Goal: Information Seeking & Learning: Learn about a topic

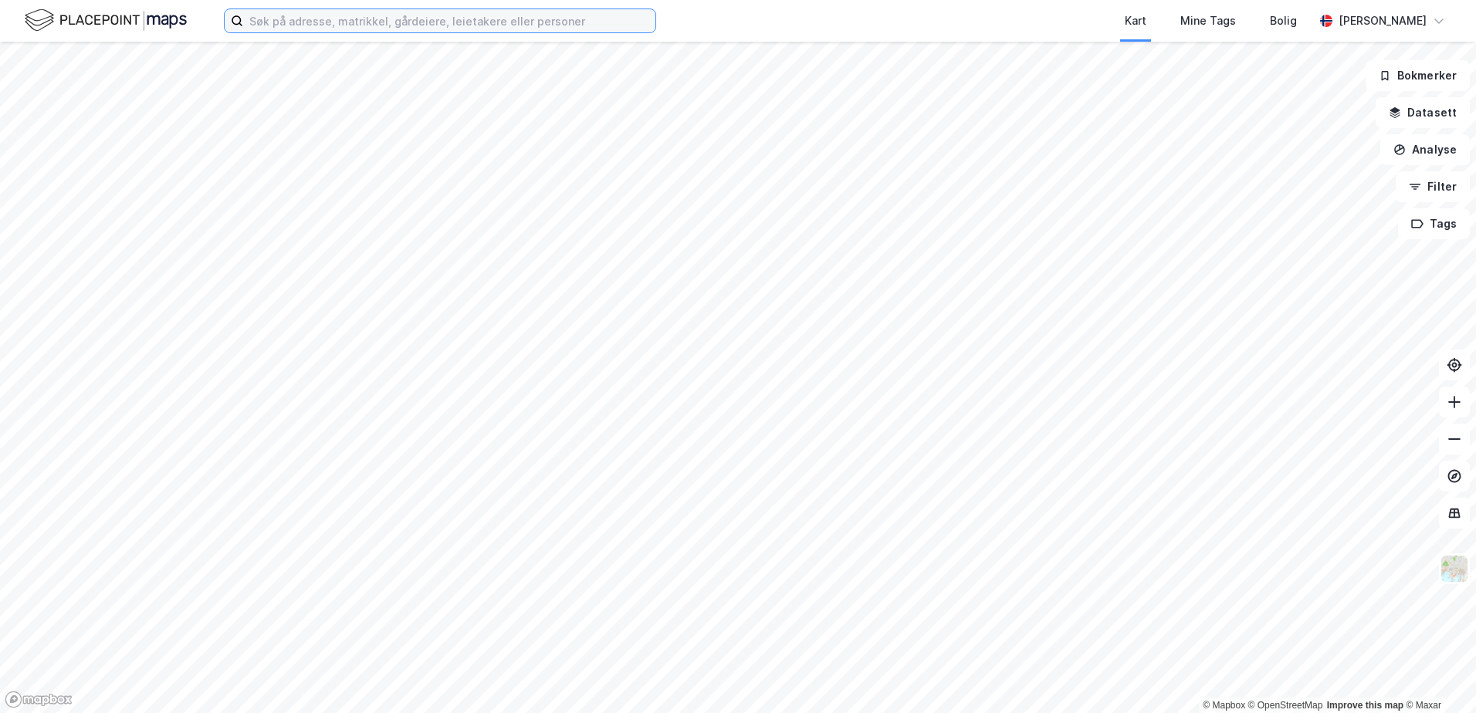
click at [472, 12] on input at bounding box center [449, 20] width 412 height 23
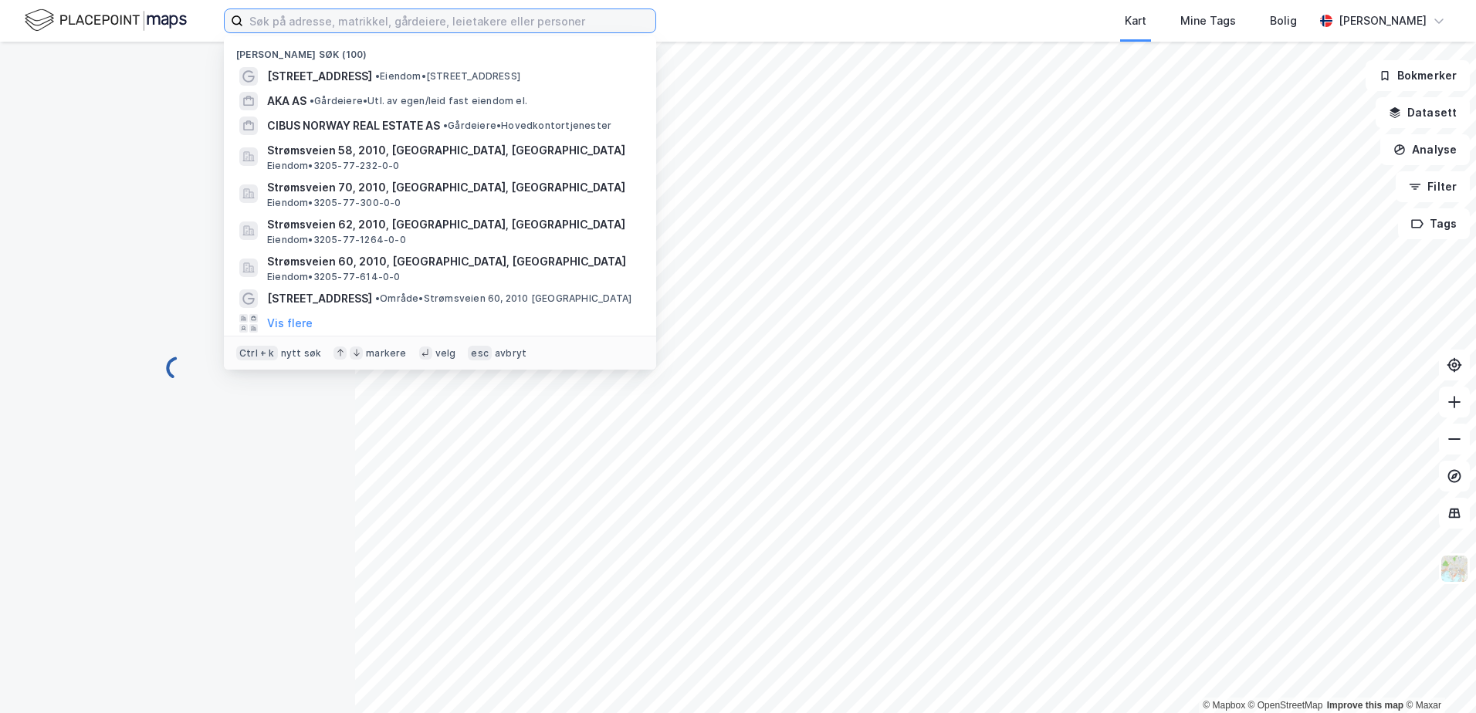
paste input "[STREET_ADDRESS]"
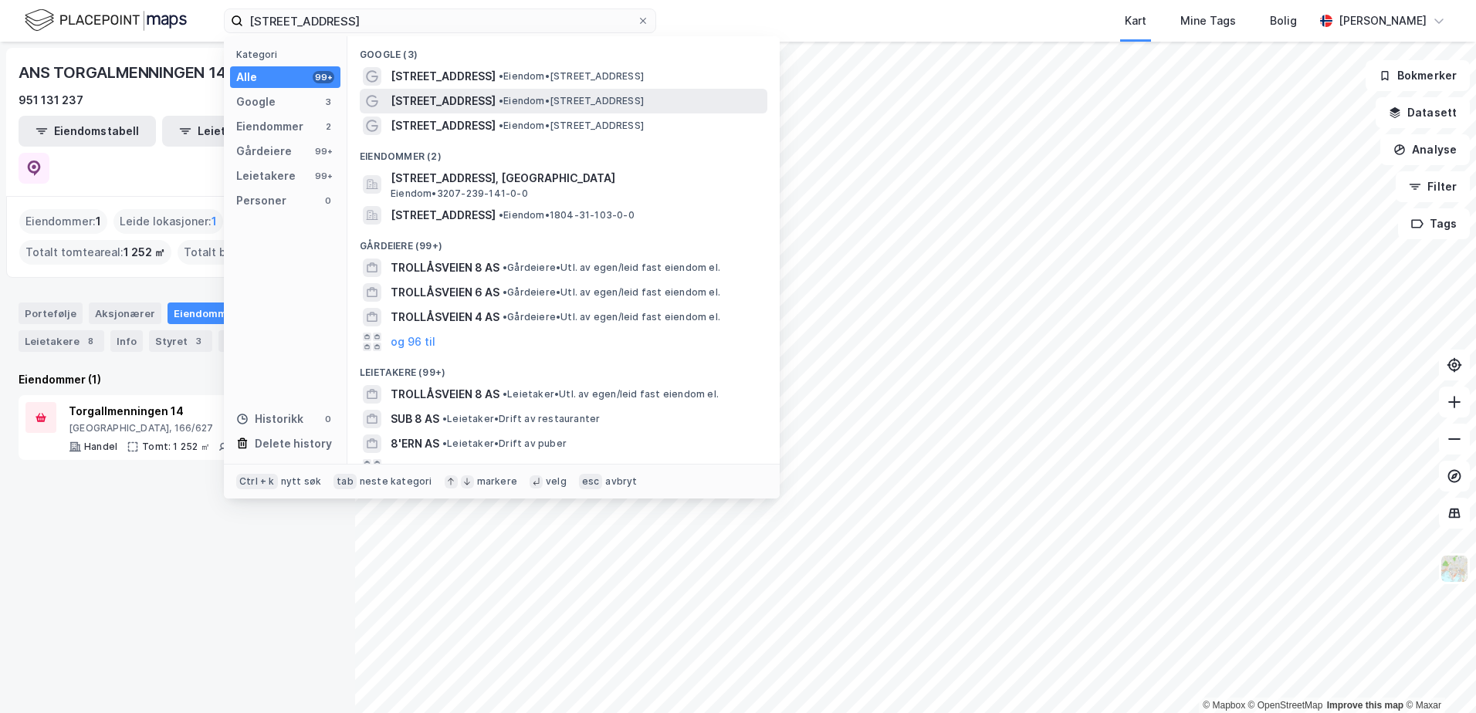
click at [666, 107] on div "[STREET_ADDRESS] • Eiendom • [STREET_ADDRESS]" at bounding box center [578, 101] width 374 height 19
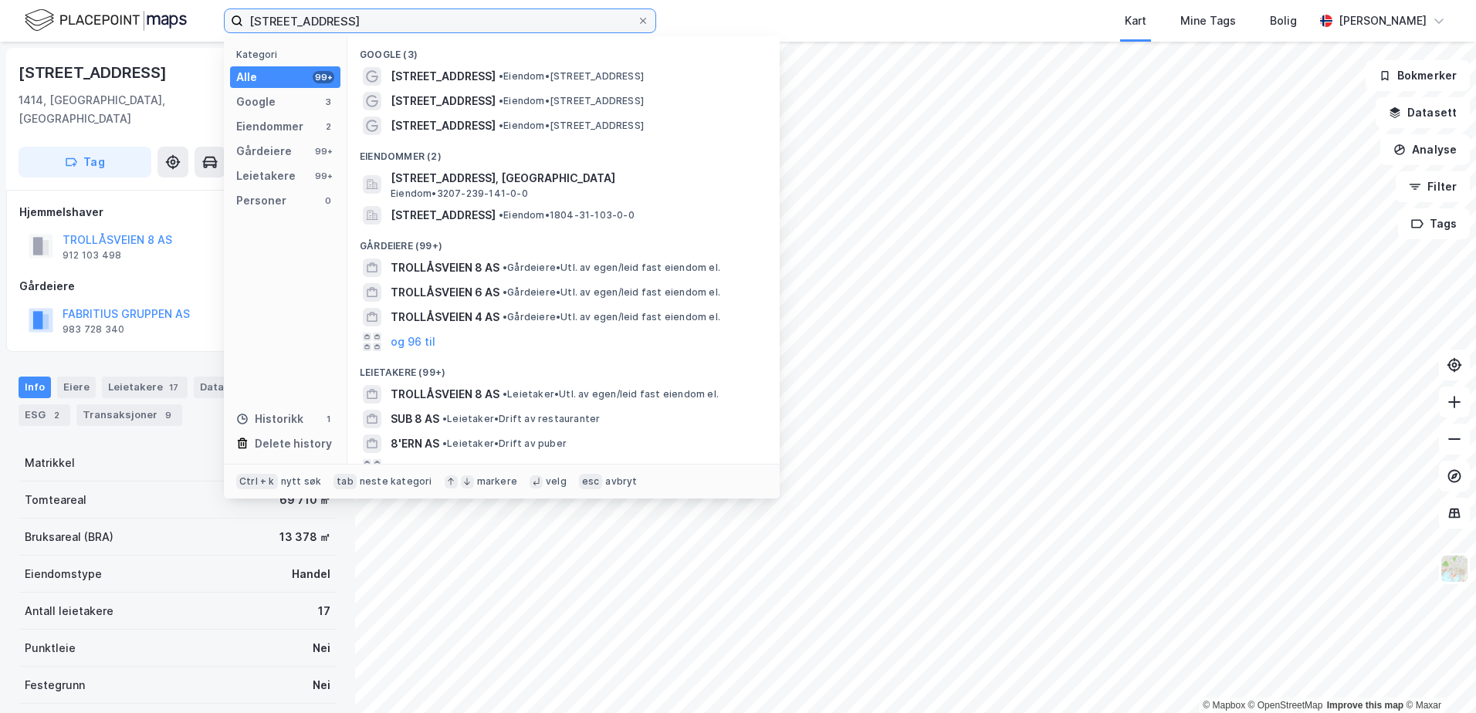
drag, startPoint x: 280, startPoint y: 18, endPoint x: 152, endPoint y: 9, distance: 128.5
click at [152, 9] on div "Trollåsveien 8 Kategori Alle 99+ Google 3 Eiendommer 2 Gårdeiere 99+ Leietakere…" at bounding box center [738, 21] width 1476 height 42
paste input "Fjellbovegen 13"
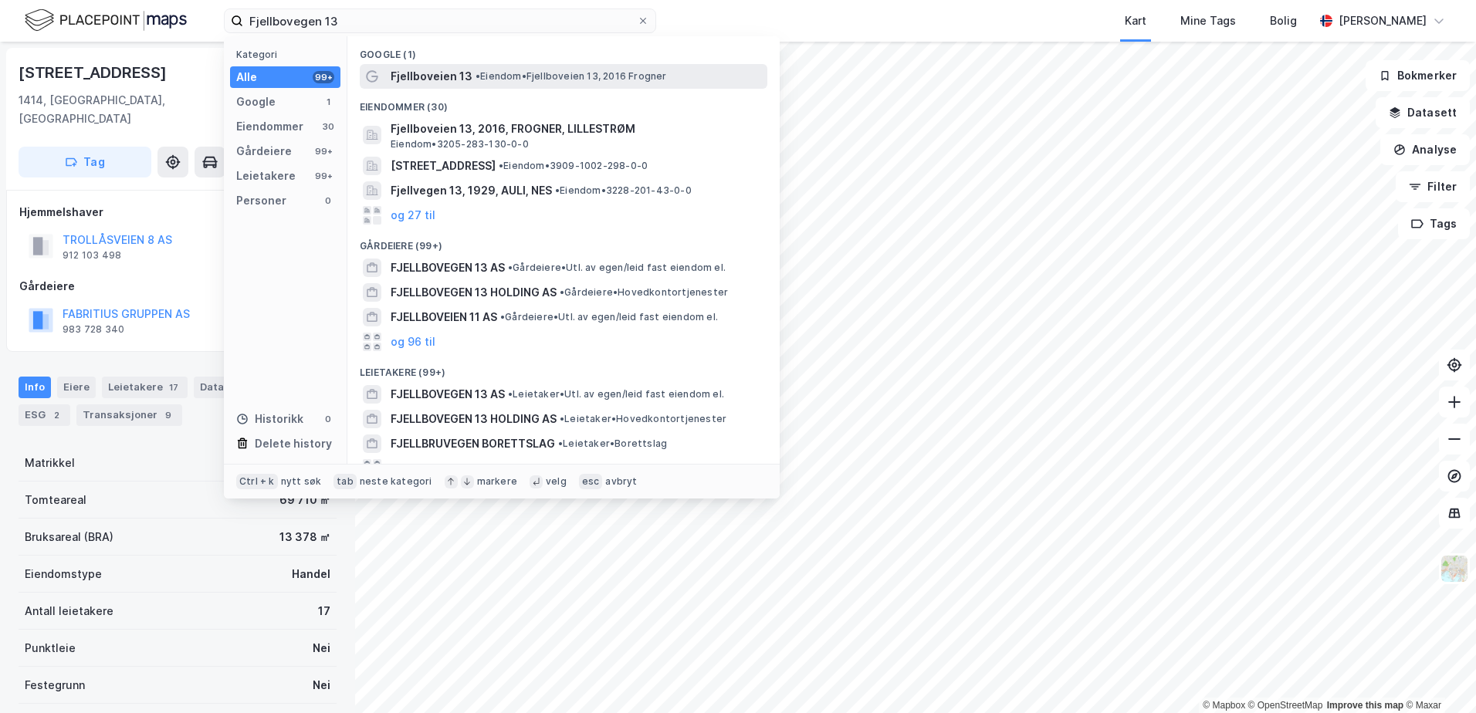
click at [559, 78] on span "• Eiendom • Fjellboveien 13, 2016 [GEOGRAPHIC_DATA]" at bounding box center [571, 76] width 191 height 12
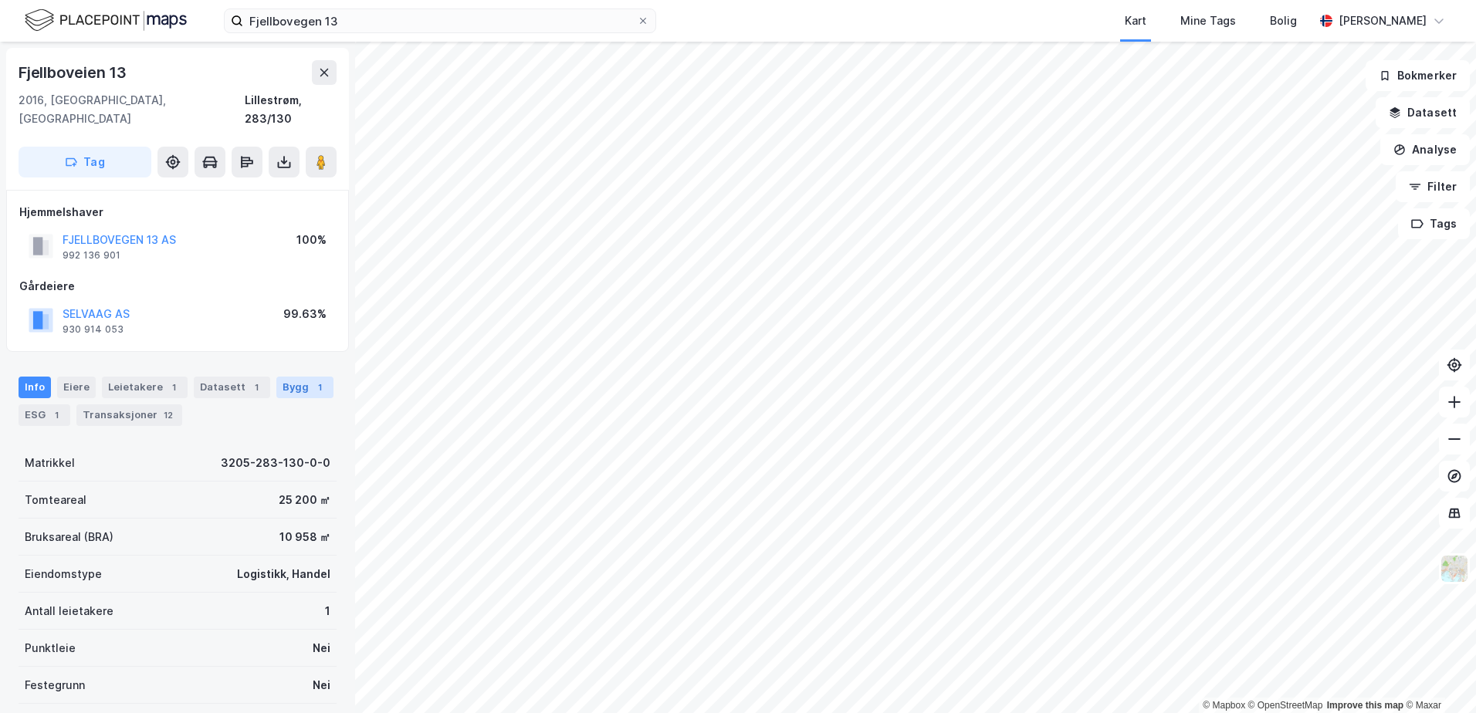
click at [280, 377] on div "Bygg 1" at bounding box center [304, 388] width 57 height 22
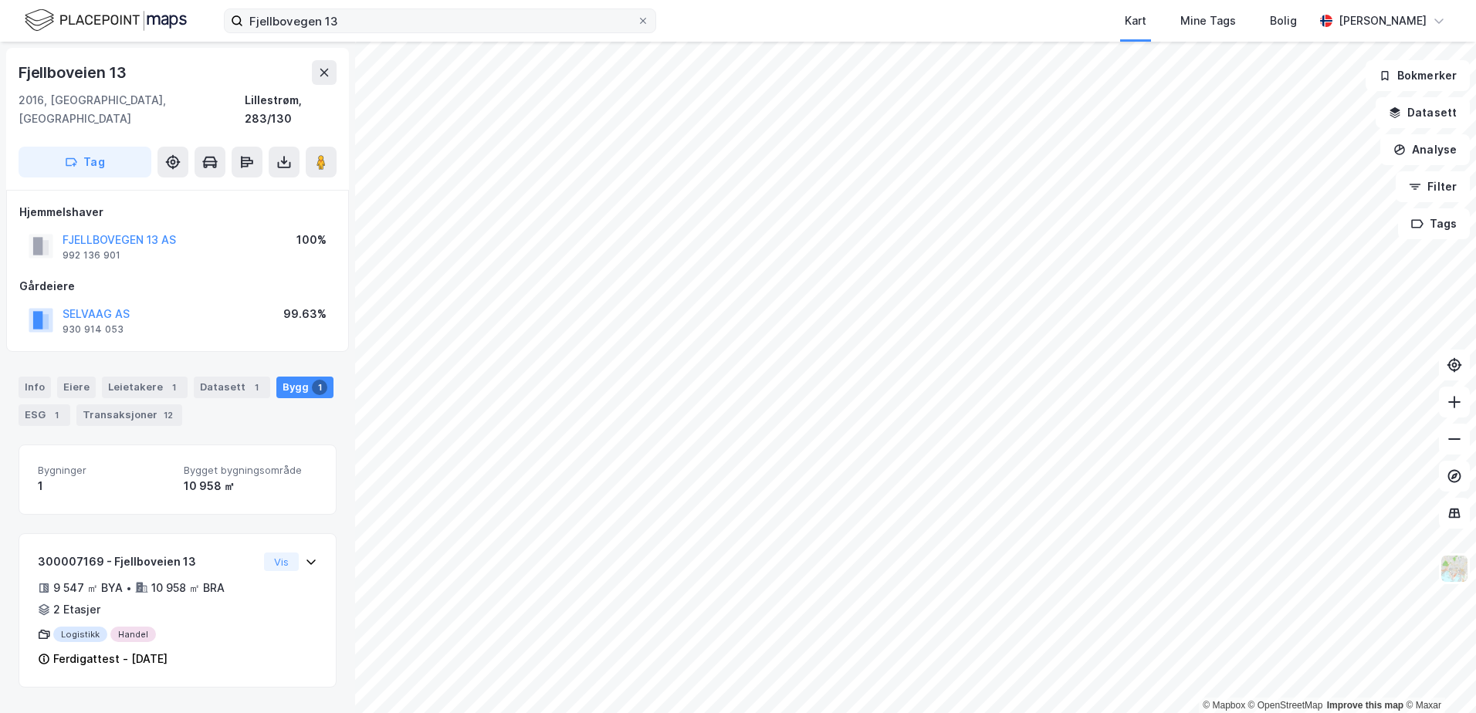
drag, startPoint x: 570, startPoint y: 37, endPoint x: 338, endPoint y: 19, distance: 232.4
click at [338, 19] on div "Fjellbovegen 13 Kart Mine Tags Bolig [PERSON_NAME]" at bounding box center [738, 21] width 1476 height 42
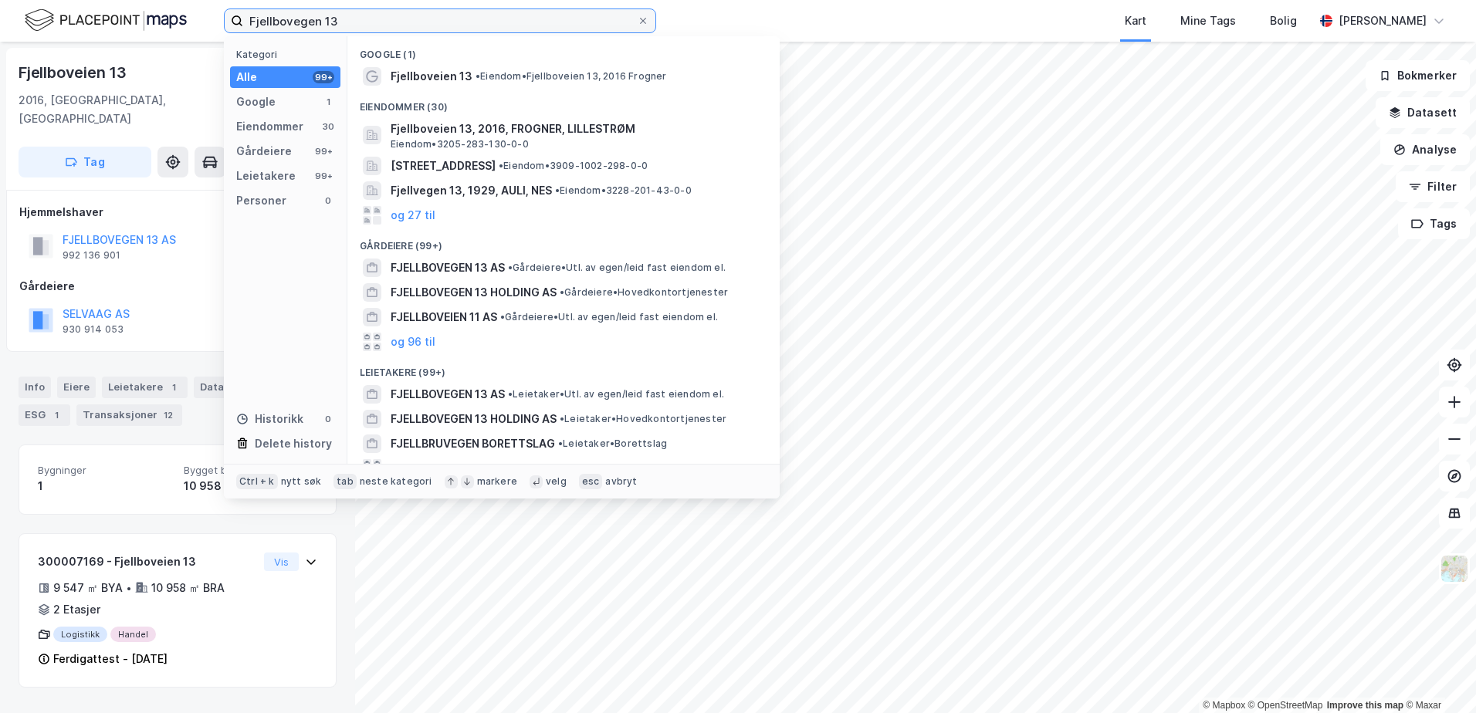
drag, startPoint x: 351, startPoint y: 19, endPoint x: 156, endPoint y: 15, distance: 194.6
click at [156, 15] on div "Fjellbovegen 13 Kategori Alle 99+ Google 1 Eiendommer 30 Gårdeiere 99+ Leietake…" at bounding box center [738, 21] width 1476 height 42
paste input "[STREET_ADDRESS]"
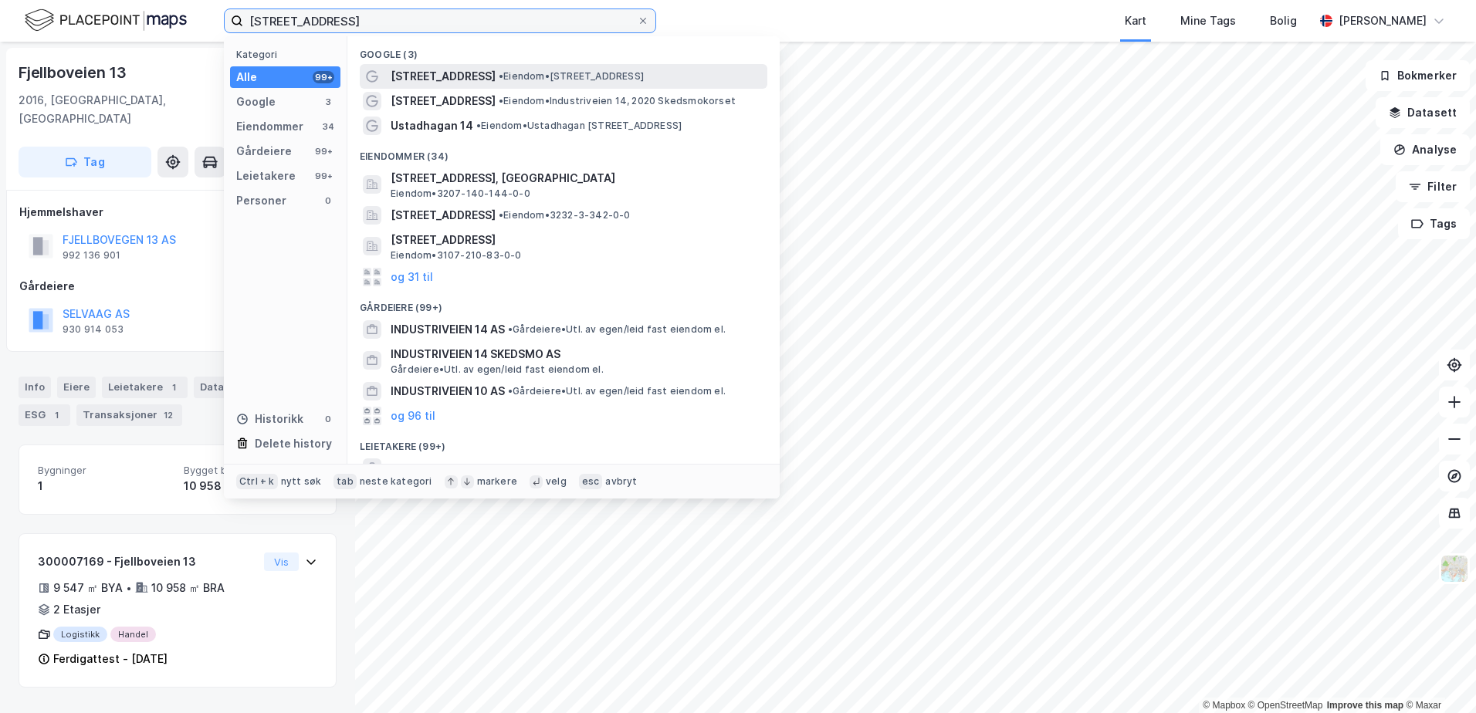
type input "[STREET_ADDRESS]"
click at [504, 78] on span "• Eiendom • [STREET_ADDRESS]" at bounding box center [571, 76] width 145 height 12
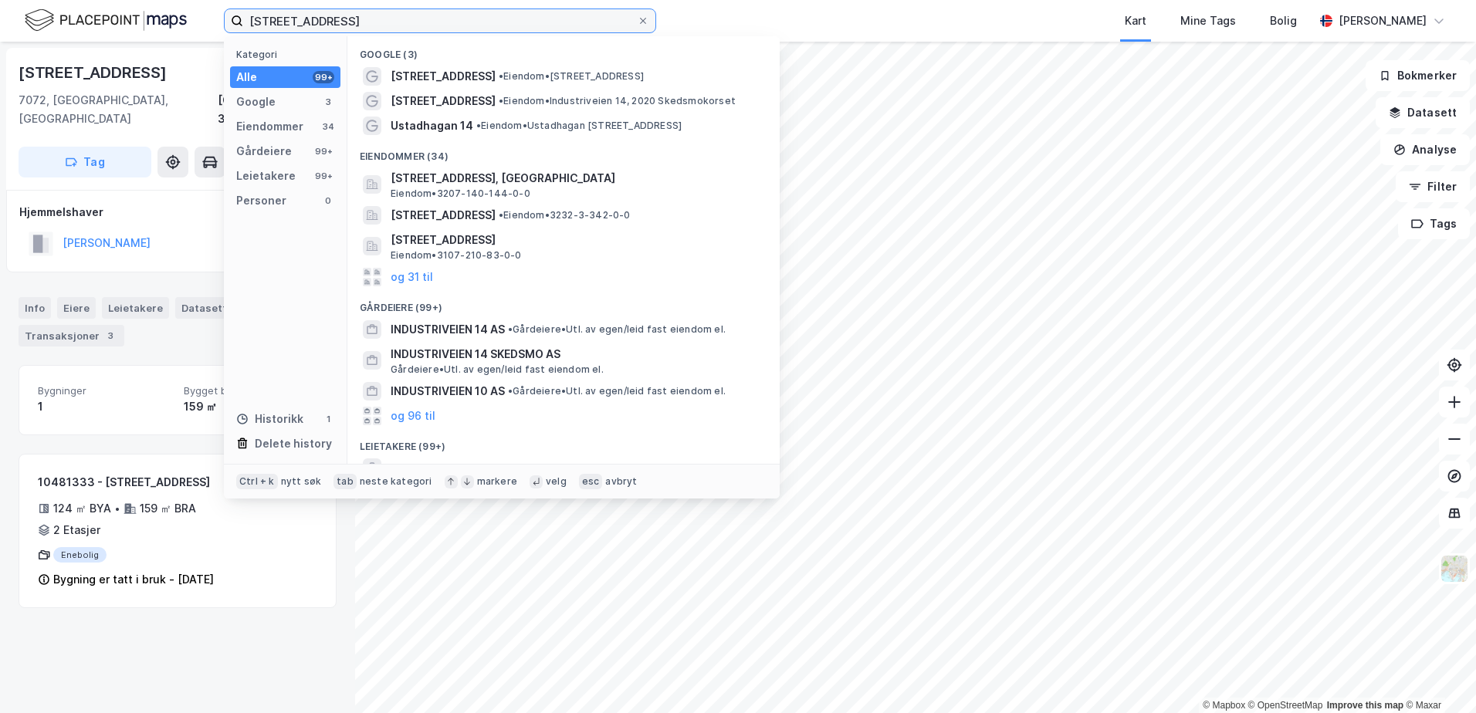
drag, startPoint x: 408, startPoint y: 25, endPoint x: 165, endPoint y: 6, distance: 243.2
click at [165, 6] on div "[STREET_ADDRESS] Kategori Alle 99+ Google 3 Eiendommer 34 Gårdeiere 99+ Leietak…" at bounding box center [738, 21] width 1476 height 42
click at [689, 107] on div "[STREET_ADDRESS] • Eiendom • [STREET_ADDRESS]" at bounding box center [578, 101] width 374 height 19
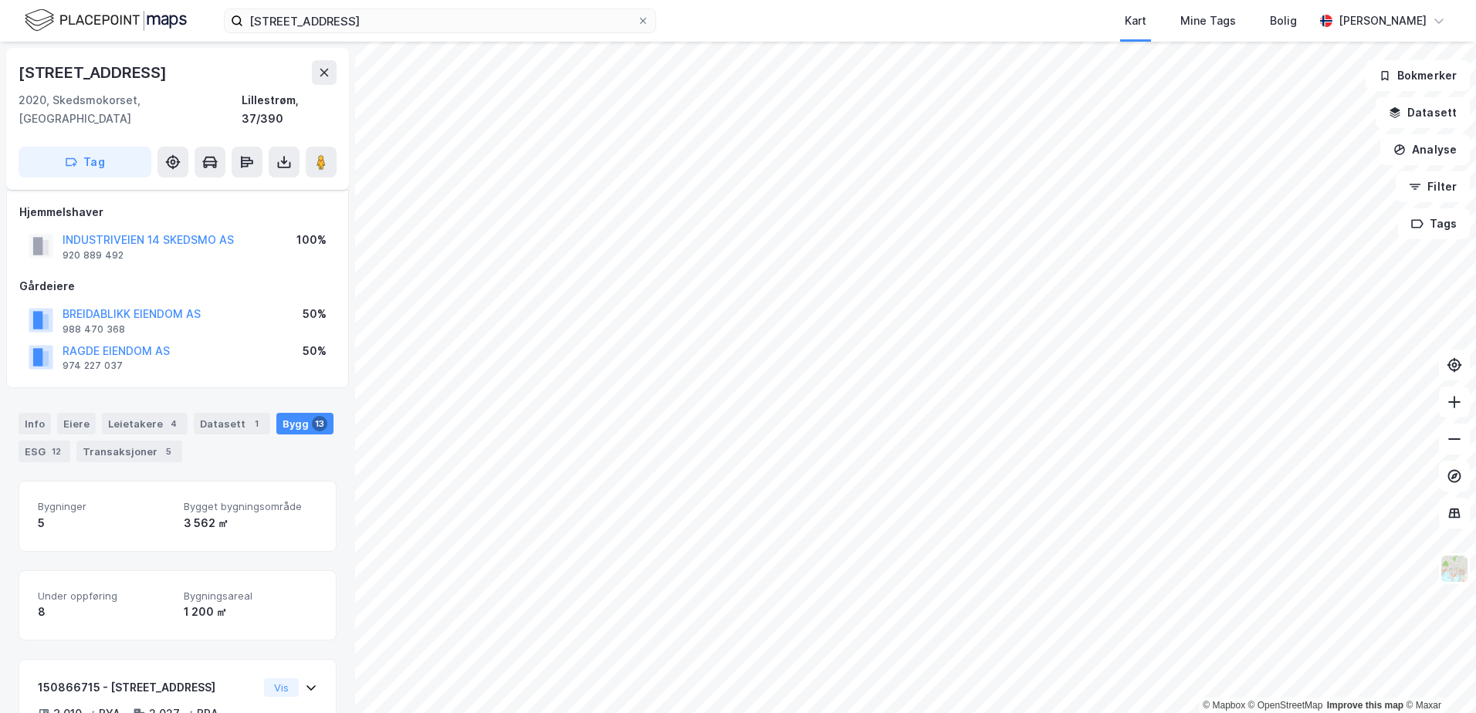
scroll to position [309, 0]
